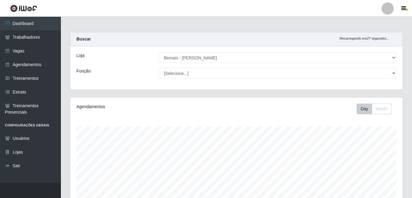
select select "230"
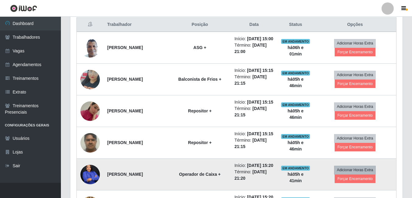
scroll to position [126, 332]
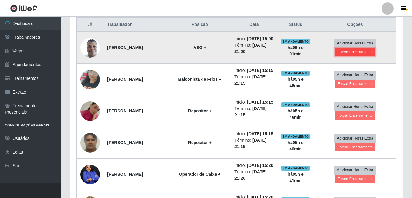
click at [366, 56] on button "Forçar Encerramento" at bounding box center [355, 52] width 41 height 9
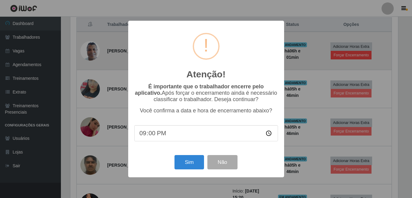
scroll to position [126, 329]
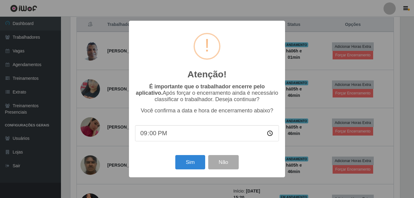
click at [178, 171] on div "Sim Não" at bounding box center [207, 162] width 144 height 17
click at [191, 164] on button "Sim" at bounding box center [190, 162] width 30 height 14
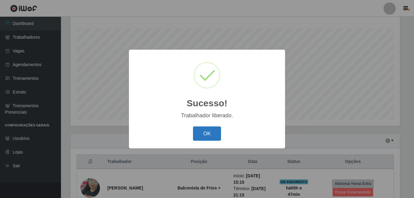
click at [209, 137] on button "OK" at bounding box center [207, 133] width 28 height 14
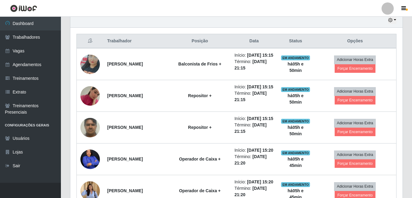
scroll to position [220, 0]
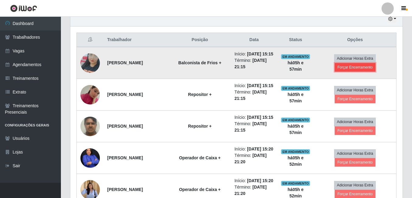
click at [360, 69] on button "Forçar Encerramento" at bounding box center [355, 67] width 41 height 9
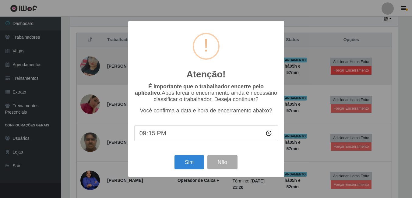
scroll to position [126, 329]
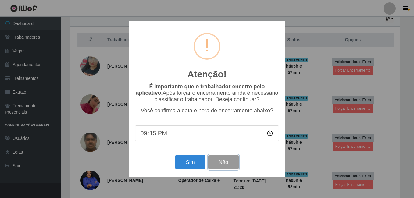
click at [225, 165] on button "Não" at bounding box center [223, 162] width 30 height 14
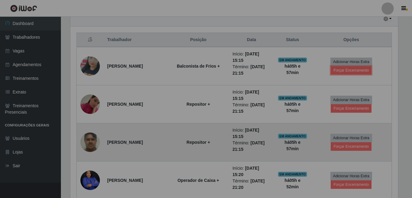
scroll to position [126, 332]
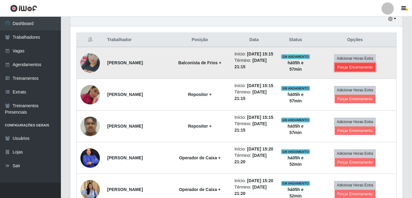
click at [360, 69] on button "Forçar Encerramento" at bounding box center [355, 67] width 41 height 9
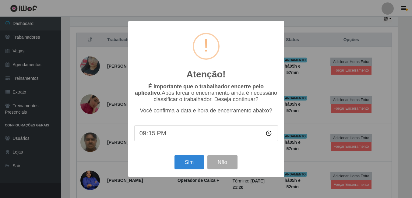
scroll to position [126, 329]
click at [194, 160] on button "Sim" at bounding box center [190, 162] width 30 height 14
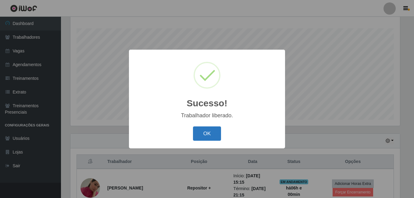
click at [205, 133] on button "OK" at bounding box center [207, 133] width 28 height 14
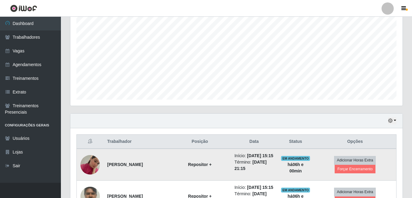
scroll to position [159, 0]
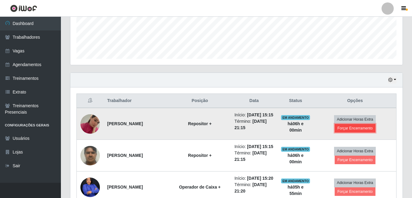
click at [364, 131] on button "Forçar Encerramento" at bounding box center [355, 128] width 41 height 9
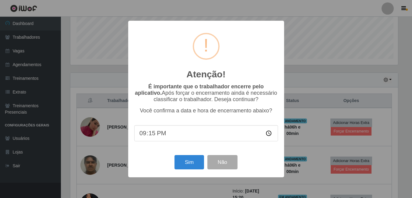
scroll to position [126, 329]
click at [197, 169] on button "Sim" at bounding box center [190, 162] width 30 height 14
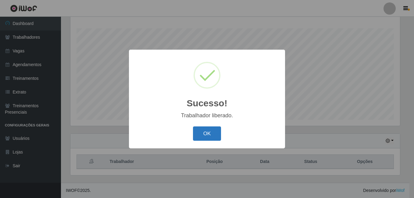
click at [215, 128] on button "OK" at bounding box center [207, 133] width 28 height 14
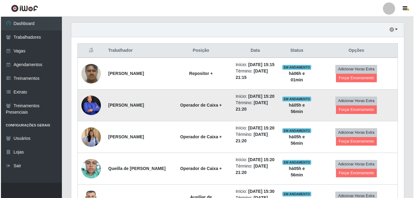
scroll to position [220, 0]
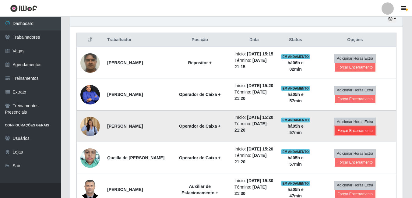
click at [352, 135] on button "Forçar Encerramento" at bounding box center [355, 130] width 41 height 9
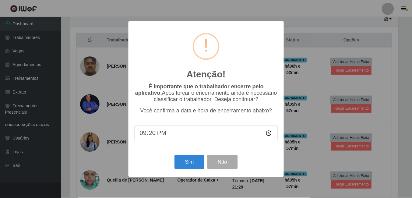
scroll to position [126, 329]
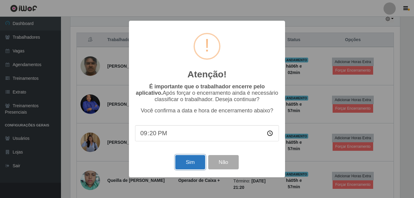
click at [185, 164] on button "Sim" at bounding box center [190, 162] width 30 height 14
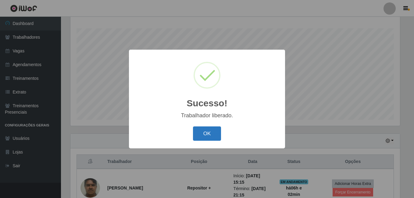
click at [211, 137] on button "OK" at bounding box center [207, 133] width 28 height 14
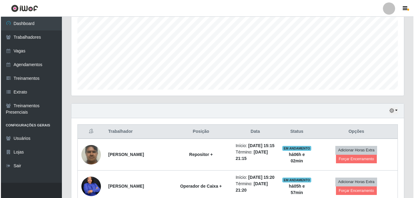
scroll to position [220, 0]
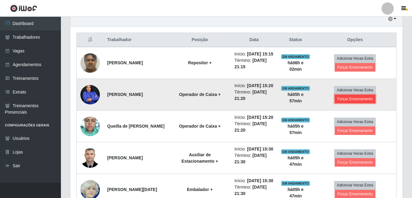
click at [363, 103] on button "Forçar Encerramento" at bounding box center [355, 99] width 41 height 9
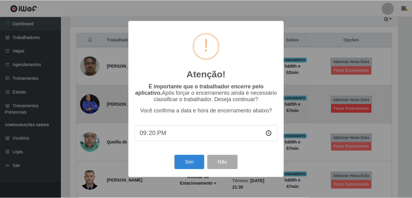
scroll to position [126, 329]
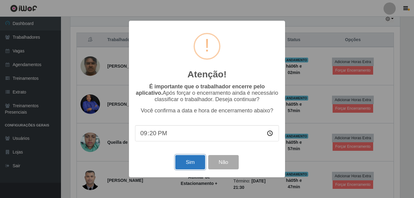
click at [185, 161] on button "Sim" at bounding box center [190, 162] width 30 height 14
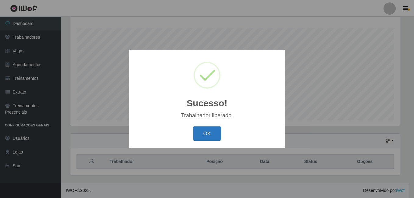
click at [193, 133] on button "OK" at bounding box center [207, 133] width 28 height 14
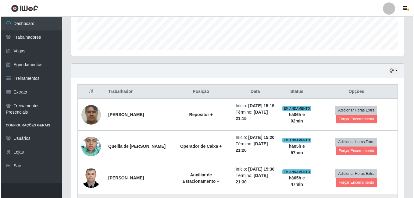
scroll to position [167, 0]
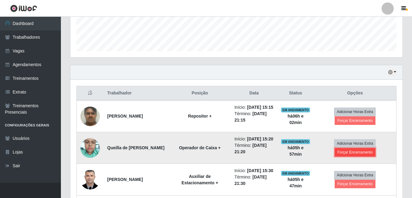
click at [353, 157] on button "Forçar Encerramento" at bounding box center [355, 152] width 41 height 9
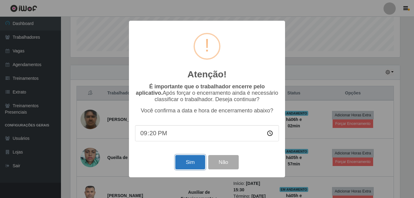
click at [195, 165] on button "Sim" at bounding box center [190, 162] width 30 height 14
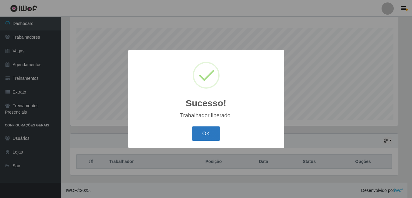
scroll to position [0, 0]
click at [203, 128] on button "OK" at bounding box center [207, 133] width 28 height 14
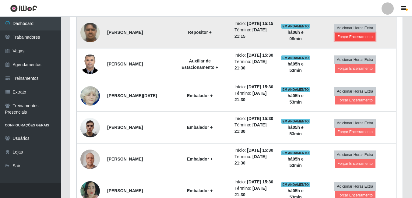
click at [352, 40] on button "Forçar Encerramento" at bounding box center [355, 37] width 41 height 9
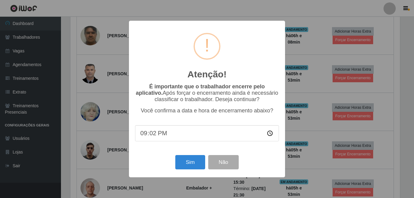
type input "21:20"
click at [183, 160] on button "Sim" at bounding box center [190, 162] width 30 height 14
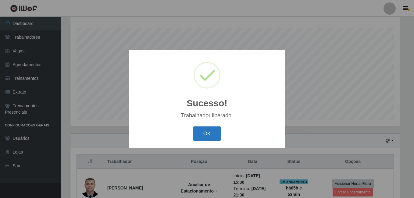
click at [202, 135] on button "OK" at bounding box center [207, 133] width 28 height 14
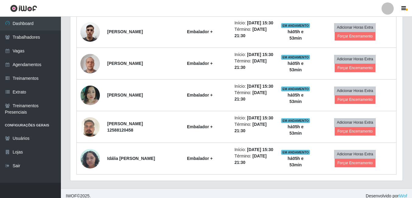
scroll to position [304, 0]
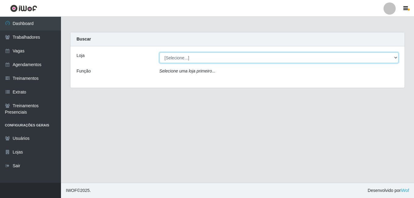
click at [240, 62] on select "[Selecione...] Bemais - Ruy Carneiro" at bounding box center [278, 57] width 239 height 11
click at [159, 52] on select "[Selecione...] Bemais - Ruy Carneiro" at bounding box center [278, 57] width 239 height 11
click at [235, 60] on select "[Selecione...] Bemais - Ruy Carneiro" at bounding box center [278, 57] width 239 height 11
select select "230"
click at [159, 52] on select "[Selecione...] Bemais - Ruy Carneiro" at bounding box center [278, 57] width 239 height 11
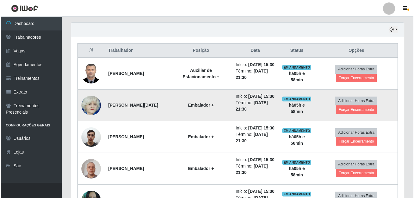
scroll to position [213, 0]
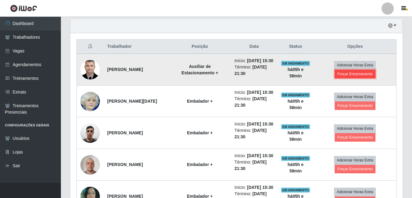
click at [362, 77] on button "Forçar Encerramento" at bounding box center [355, 74] width 41 height 9
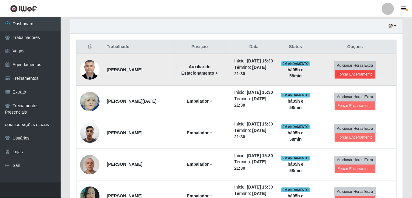
scroll to position [126, 329]
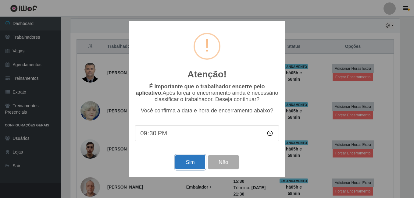
click at [203, 159] on button "Sim" at bounding box center [190, 162] width 30 height 14
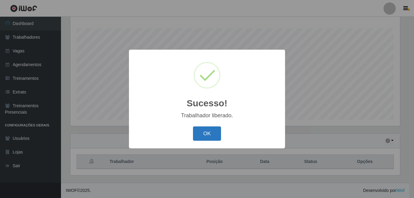
click at [210, 136] on button "OK" at bounding box center [207, 133] width 28 height 14
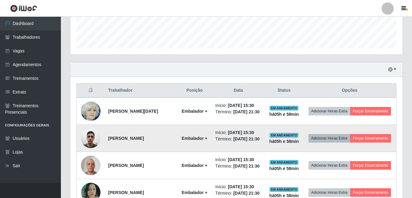
scroll to position [190, 0]
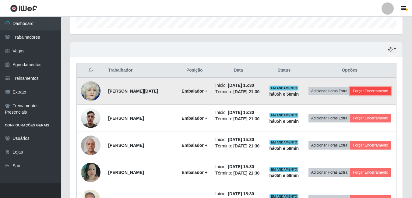
click at [359, 95] on button "Forçar Encerramento" at bounding box center [370, 91] width 41 height 9
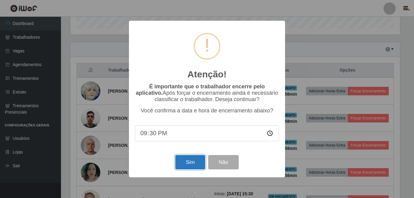
click at [188, 159] on button "Sim" at bounding box center [190, 162] width 30 height 14
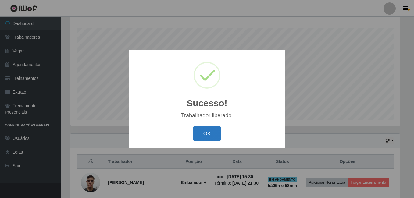
click at [216, 134] on button "OK" at bounding box center [207, 133] width 28 height 14
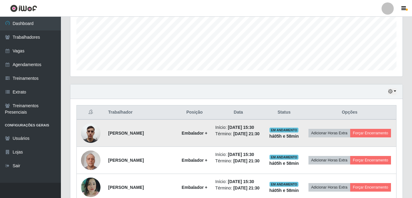
scroll to position [159, 0]
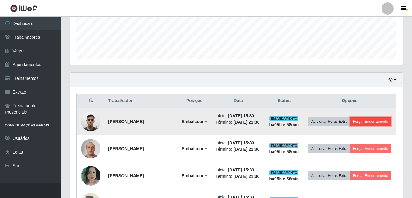
click at [356, 126] on button "Forçar Encerramento" at bounding box center [370, 121] width 41 height 9
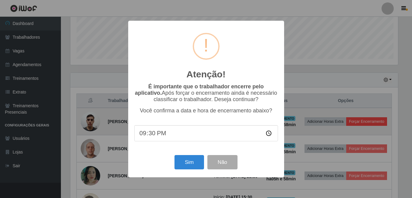
scroll to position [126, 329]
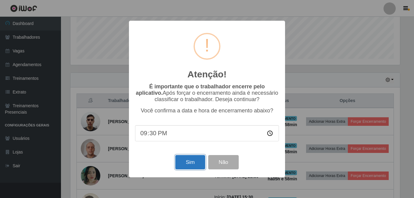
click at [188, 162] on button "Sim" at bounding box center [190, 162] width 30 height 14
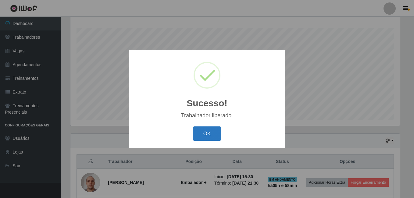
click at [206, 133] on button "OK" at bounding box center [207, 133] width 28 height 14
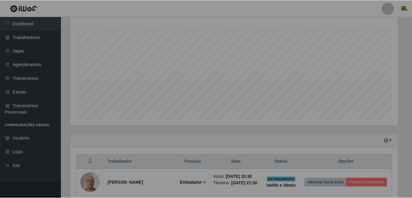
scroll to position [0, 0]
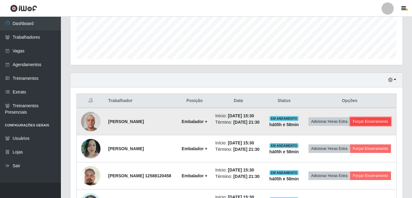
click at [357, 126] on button "Forçar Encerramento" at bounding box center [370, 121] width 41 height 9
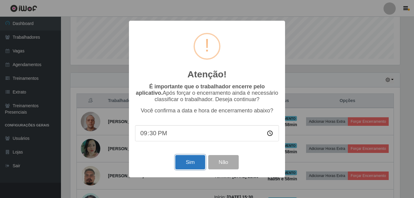
click at [186, 158] on button "Sim" at bounding box center [190, 162] width 30 height 14
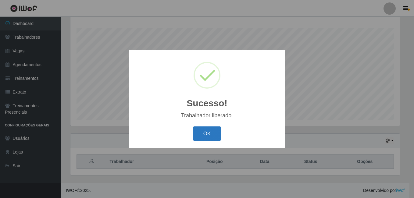
click at [208, 134] on button "OK" at bounding box center [207, 133] width 28 height 14
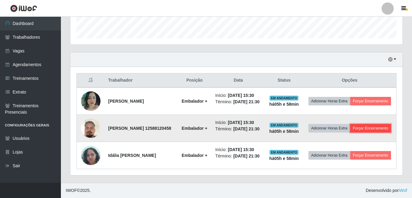
click at [369, 124] on button "Forçar Encerramento" at bounding box center [370, 128] width 41 height 9
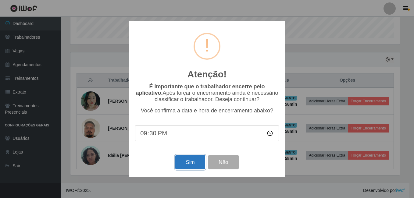
click at [194, 163] on button "Sim" at bounding box center [190, 162] width 30 height 14
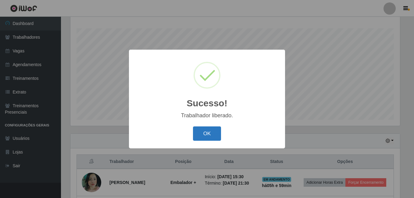
click at [200, 133] on button "OK" at bounding box center [207, 133] width 28 height 14
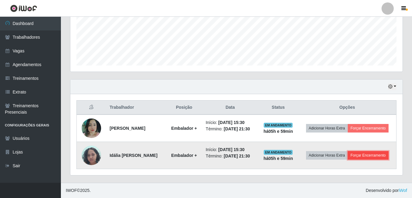
click at [379, 155] on button "Forçar Encerramento" at bounding box center [368, 155] width 41 height 9
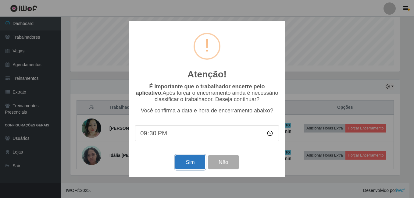
click at [194, 165] on button "Sim" at bounding box center [190, 162] width 30 height 14
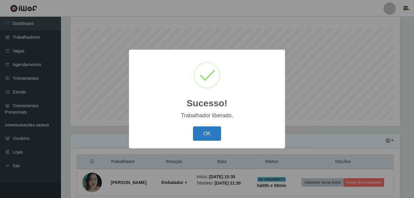
click at [216, 134] on button "OK" at bounding box center [207, 133] width 28 height 14
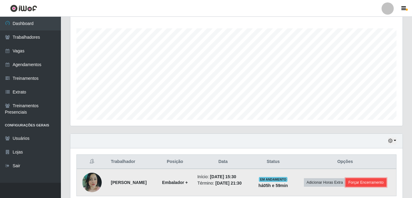
click at [371, 183] on button "Forçar Encerramento" at bounding box center [366, 182] width 41 height 9
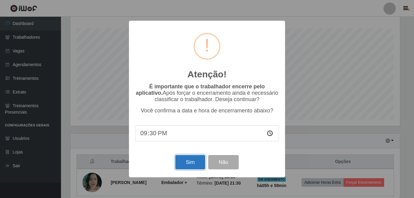
click at [191, 161] on button "Sim" at bounding box center [190, 162] width 30 height 14
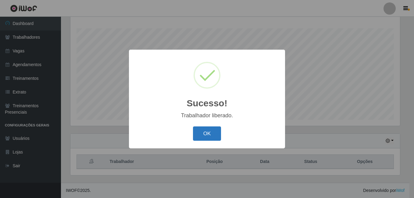
click at [211, 133] on button "OK" at bounding box center [207, 133] width 28 height 14
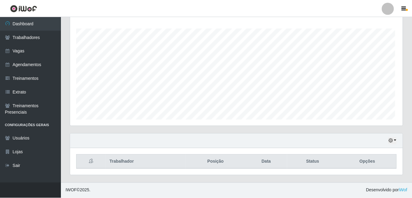
scroll to position [126, 332]
